Goal: Transaction & Acquisition: Download file/media

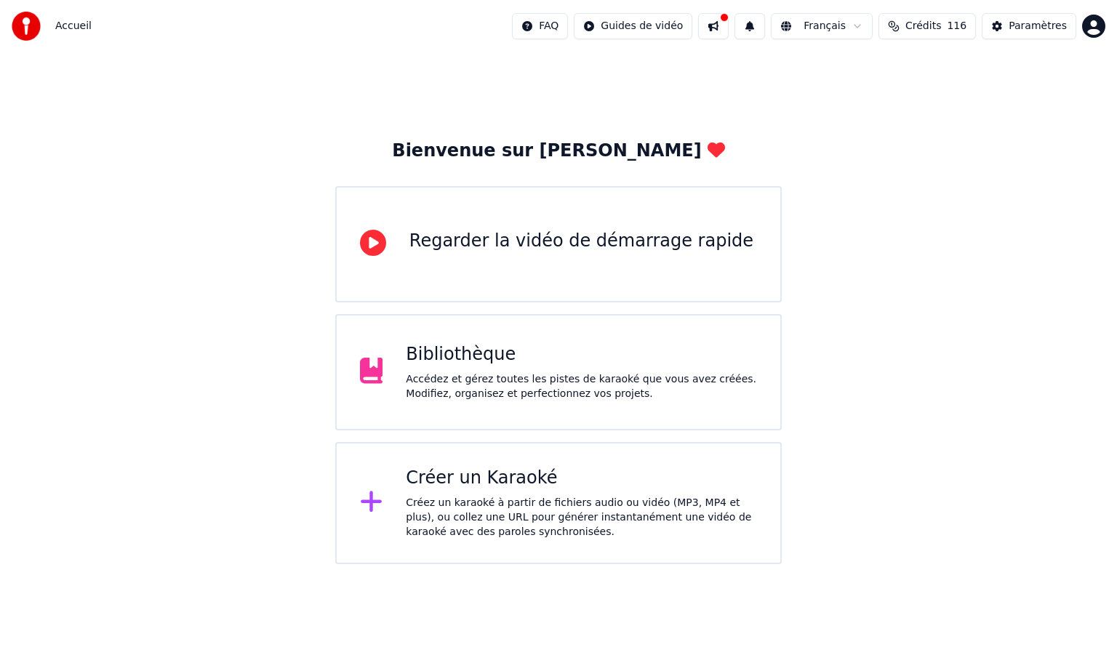
click at [430, 387] on div "Accédez et gérez toutes les pistes de karaoké que vous avez créées. Modifiez, o…" at bounding box center [581, 386] width 351 height 29
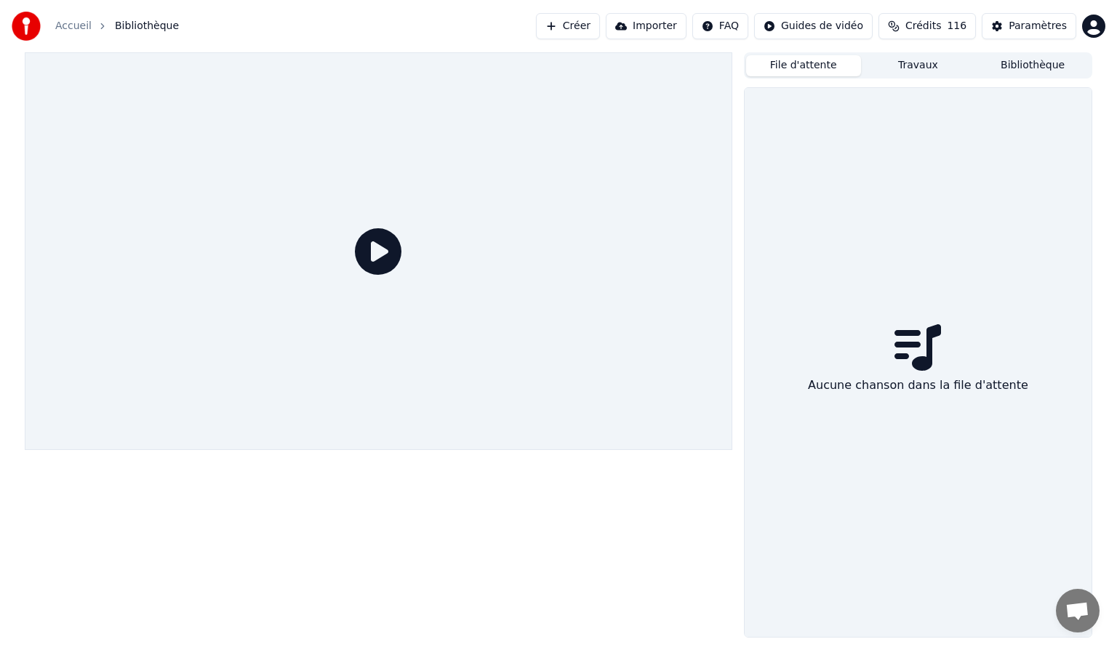
click at [835, 67] on button "File d'attente" at bounding box center [803, 65] width 115 height 21
click at [916, 53] on div "File d'attente Travaux Bibliothèque" at bounding box center [918, 65] width 348 height 26
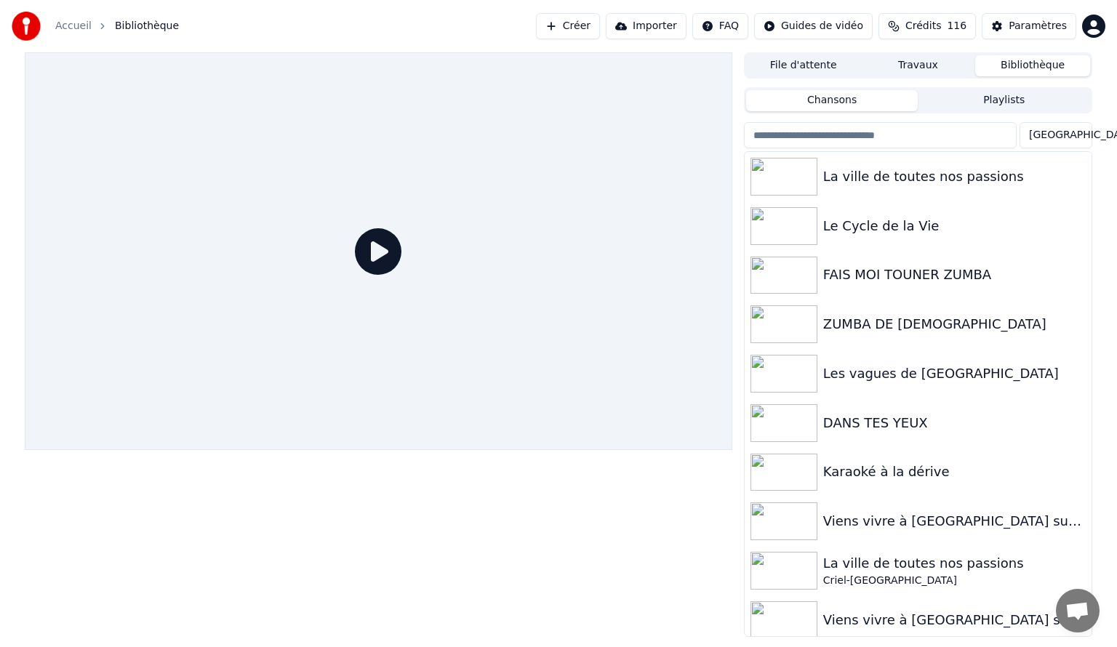
click at [1024, 63] on button "Bibliothèque" at bounding box center [1032, 65] width 115 height 21
click at [883, 420] on div "DANS TES YEUX" at bounding box center [947, 423] width 248 height 20
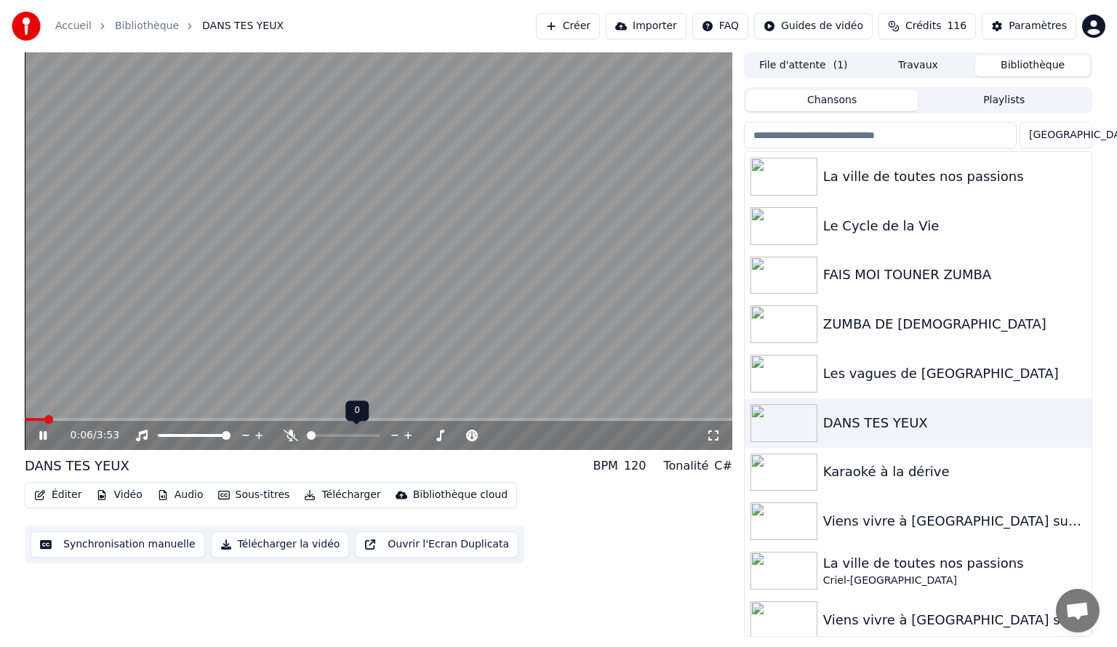
click at [289, 435] on icon at bounding box center [291, 436] width 15 height 12
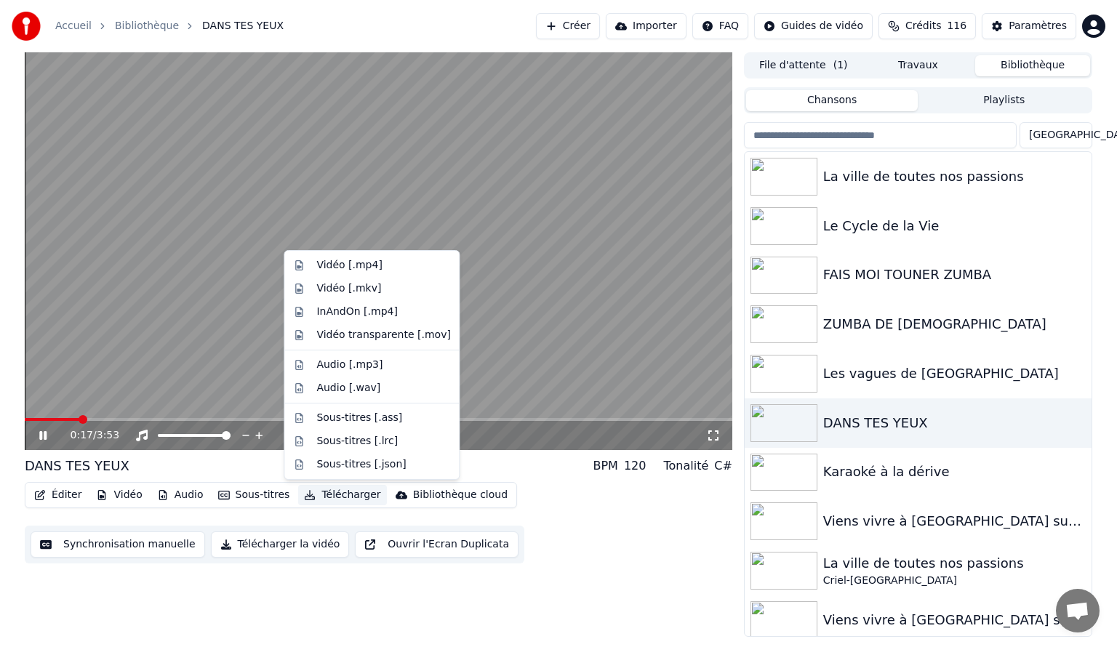
click at [321, 489] on button "Télécharger" at bounding box center [342, 495] width 88 height 20
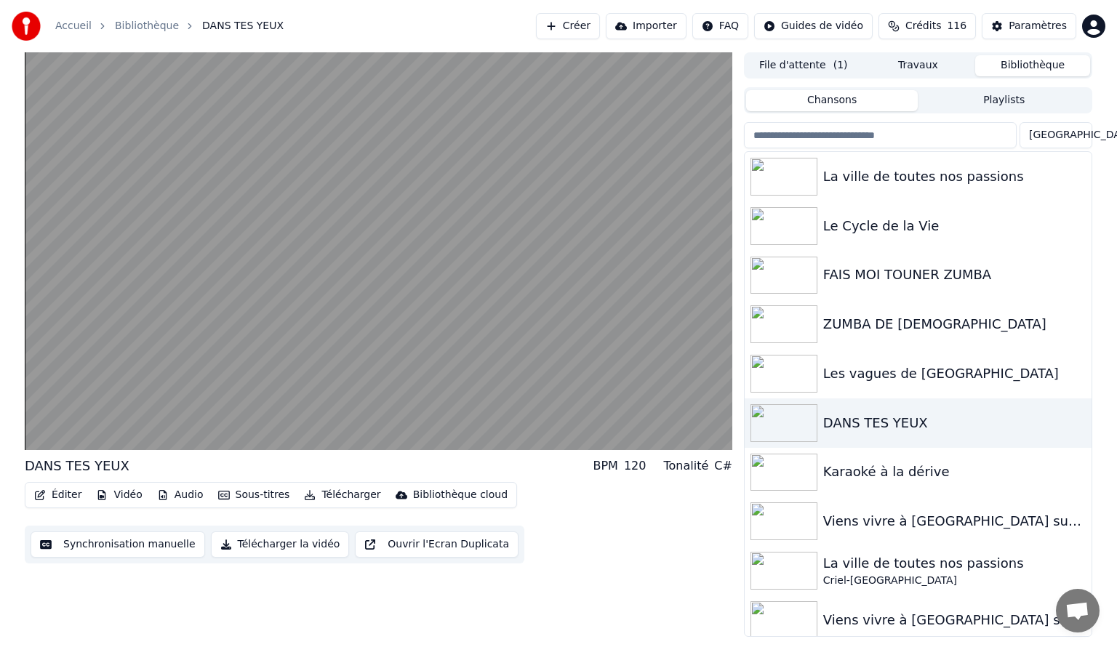
click at [249, 544] on button "Télécharger la vidéo" at bounding box center [280, 544] width 139 height 26
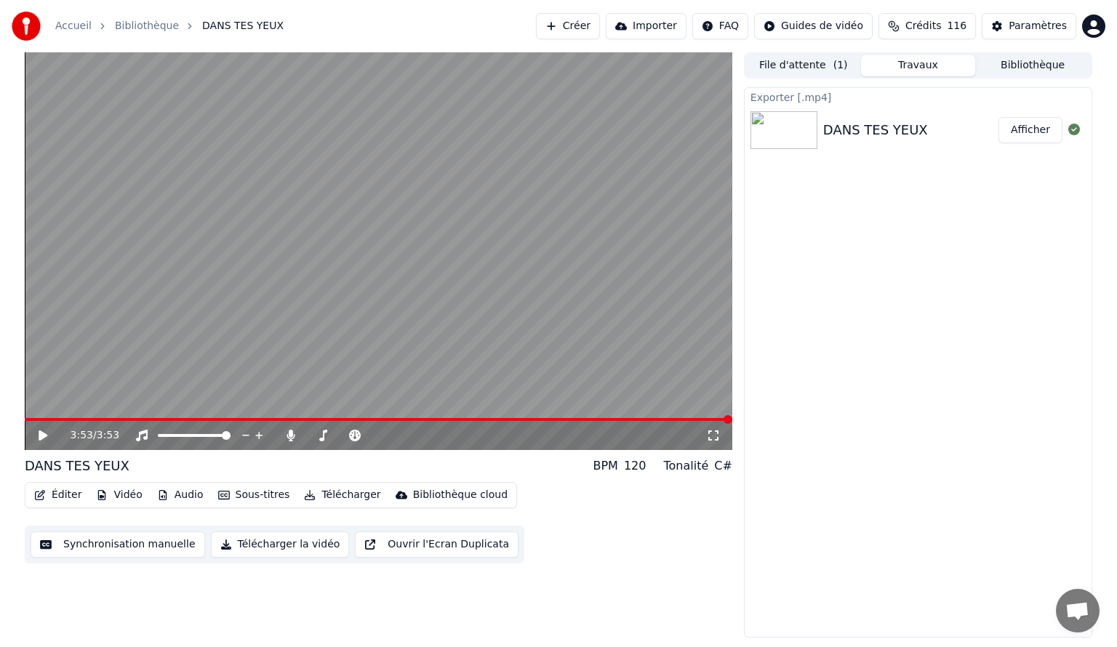
click at [1032, 118] on button "Afficher" at bounding box center [1030, 130] width 64 height 26
